Goal: Check status

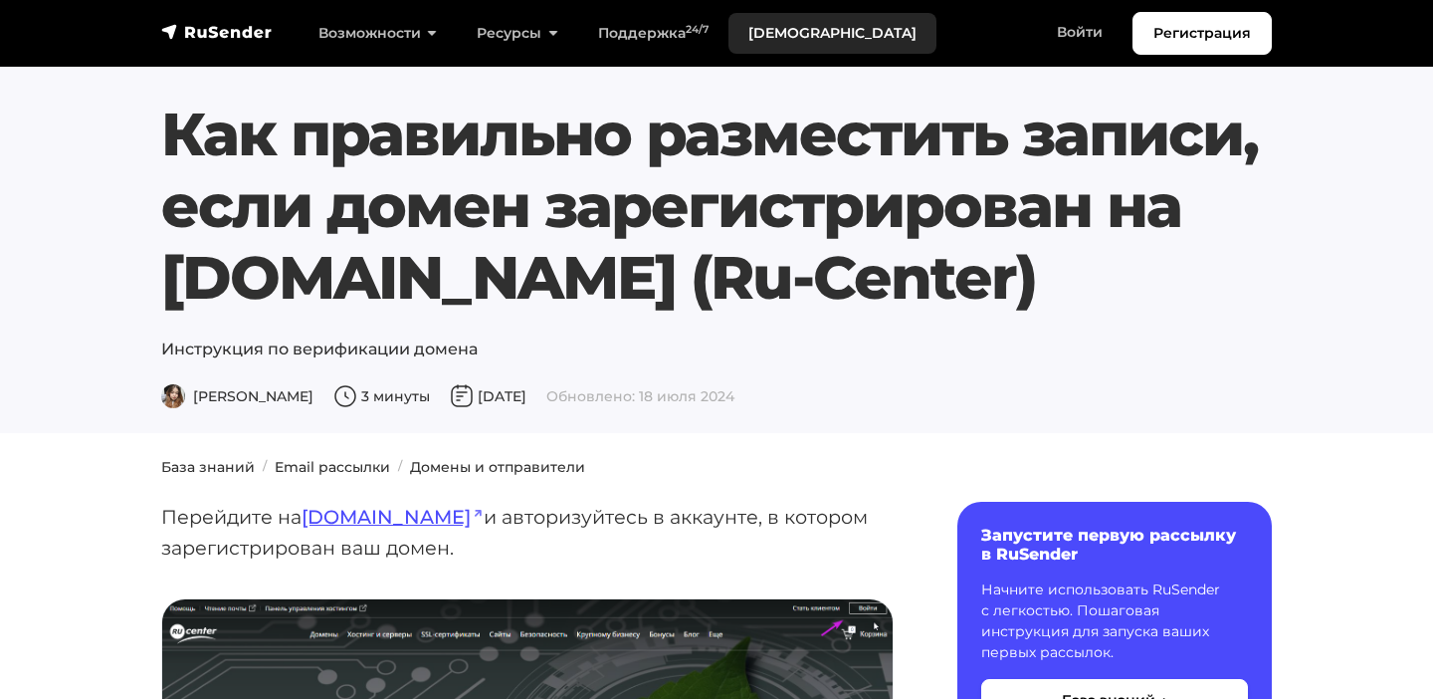
scroll to position [717, 0]
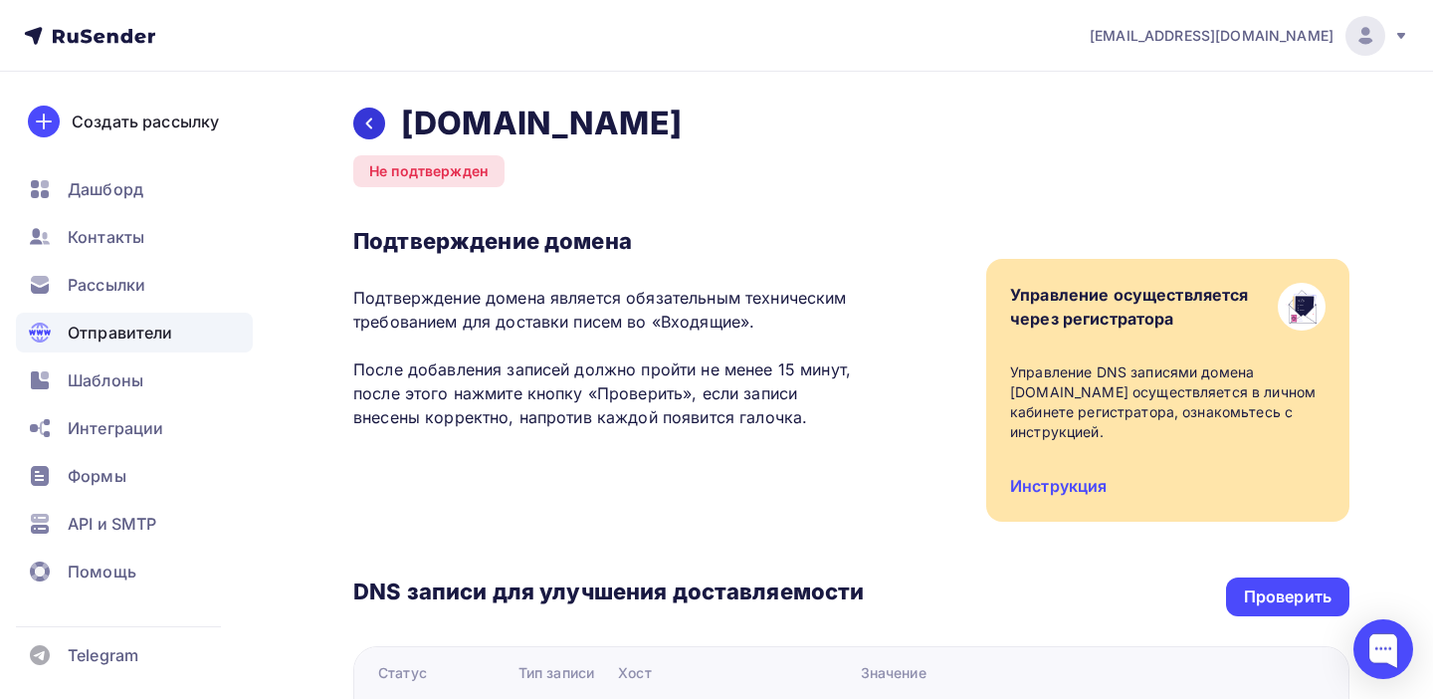
click at [364, 128] on icon at bounding box center [369, 123] width 16 height 16
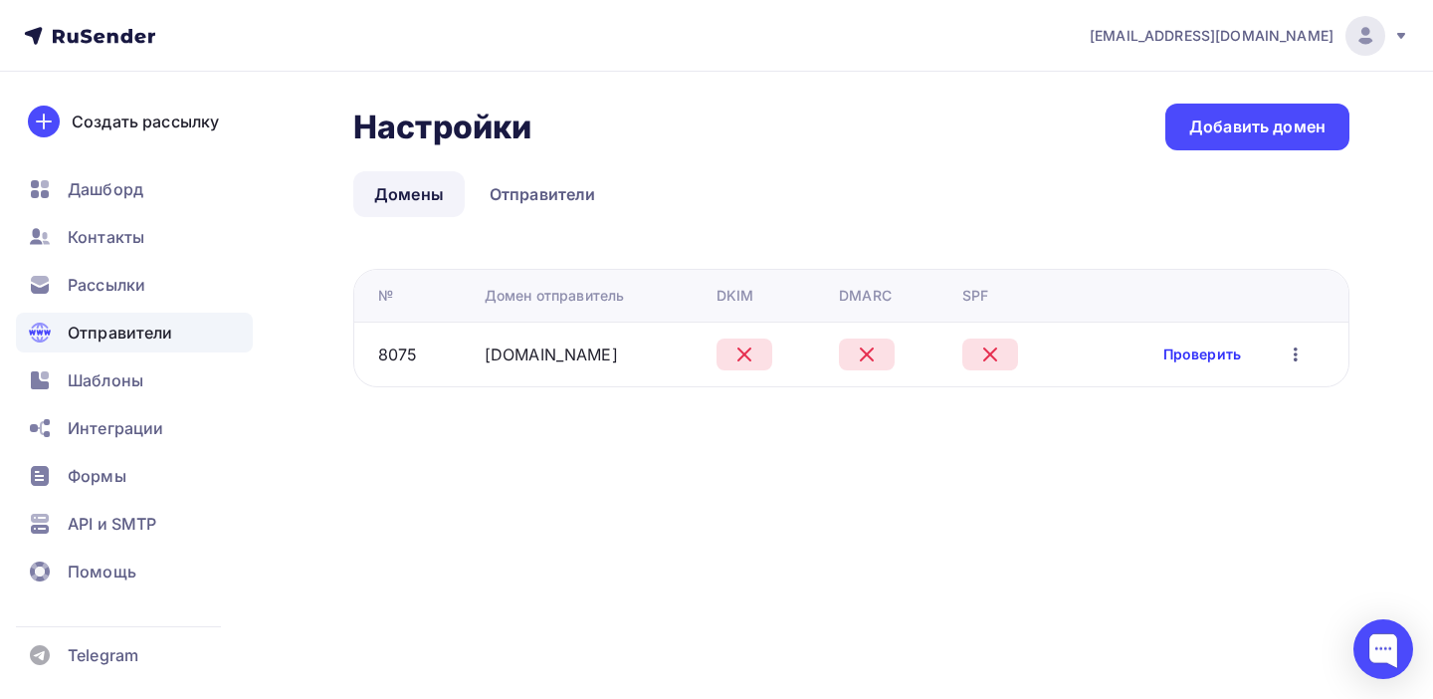
click at [1210, 348] on link "Проверить" at bounding box center [1203, 354] width 78 height 20
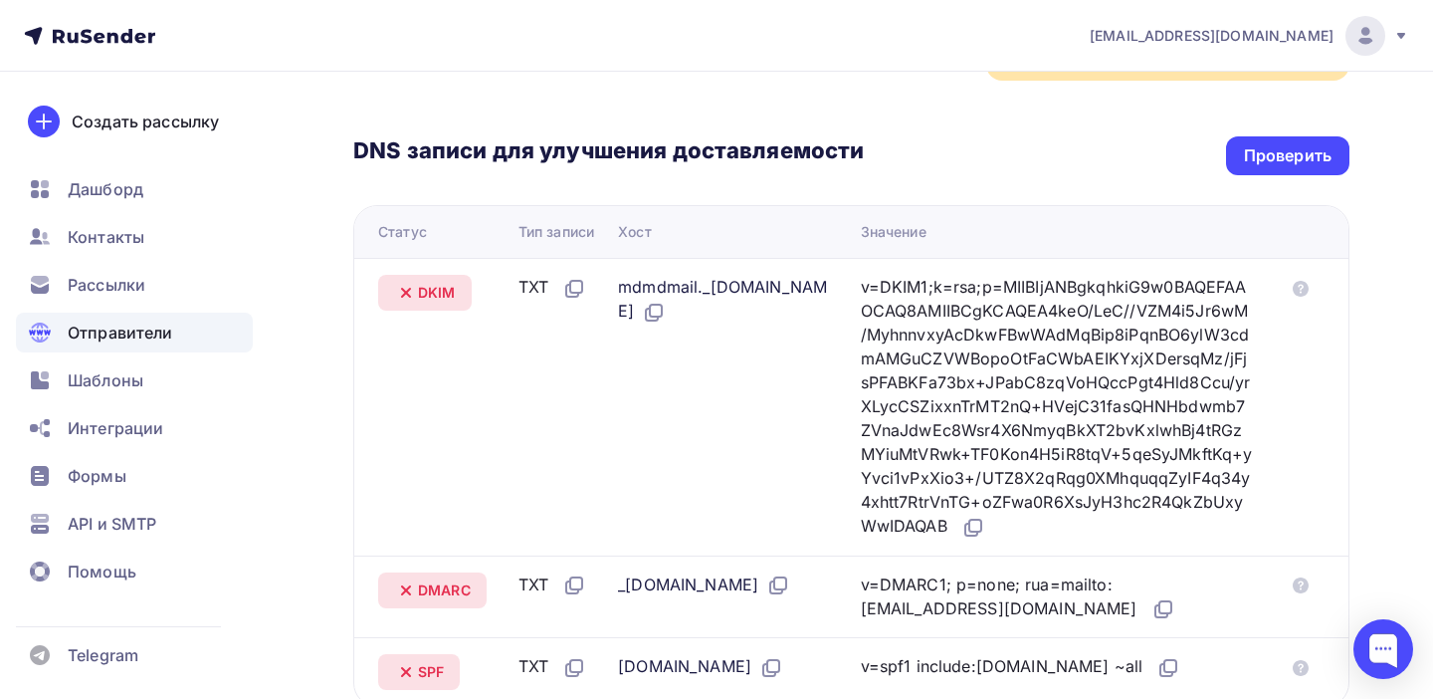
scroll to position [456, 0]
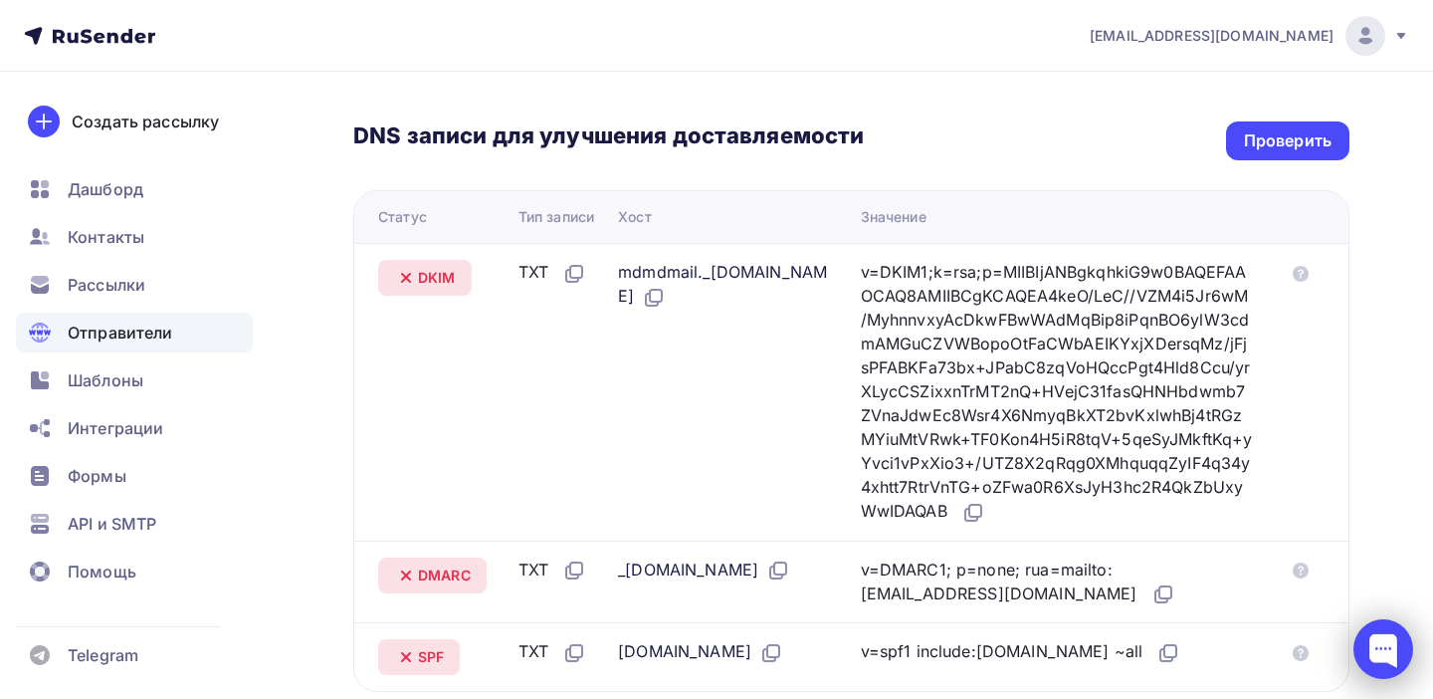
click at [1392, 652] on div at bounding box center [1384, 649] width 60 height 60
